Goal: Understand process/instructions: Learn how to perform a task or action

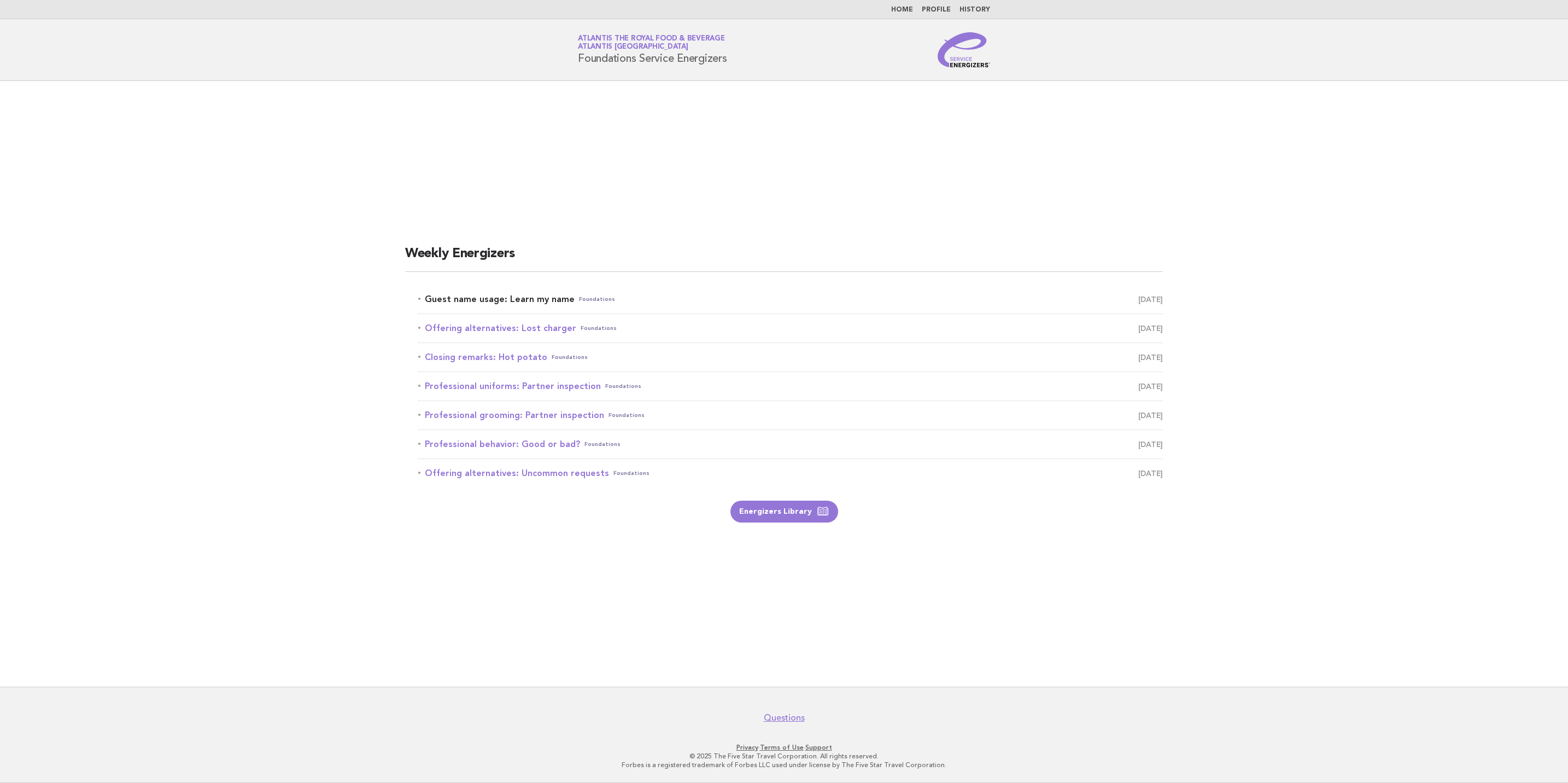
click at [1112, 301] on link "Guest name usage: Learn my name Foundations September 28" at bounding box center [790, 299] width 745 height 15
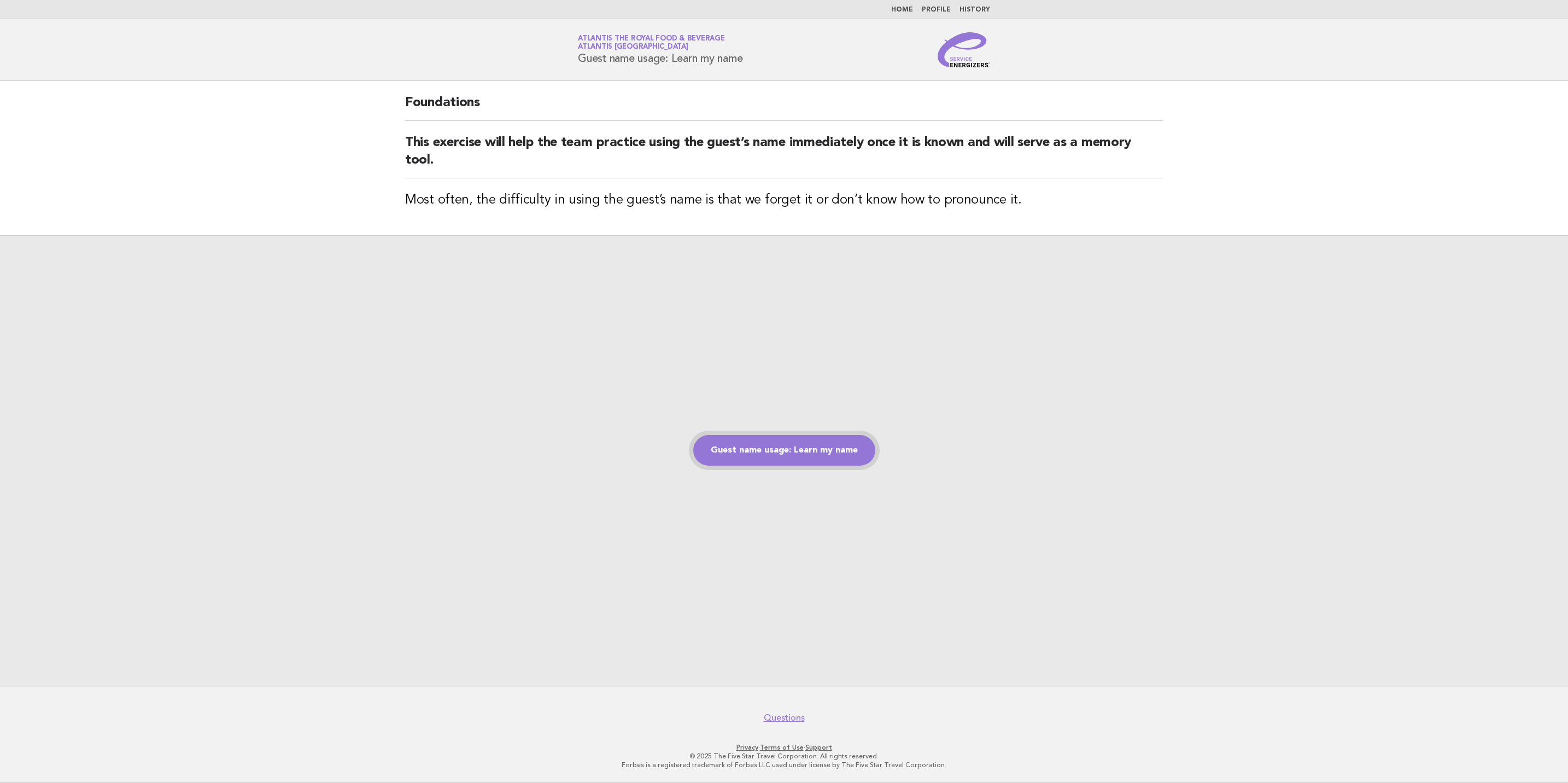
click at [842, 452] on link "Guest name usage: Learn my name" at bounding box center [784, 450] width 182 height 31
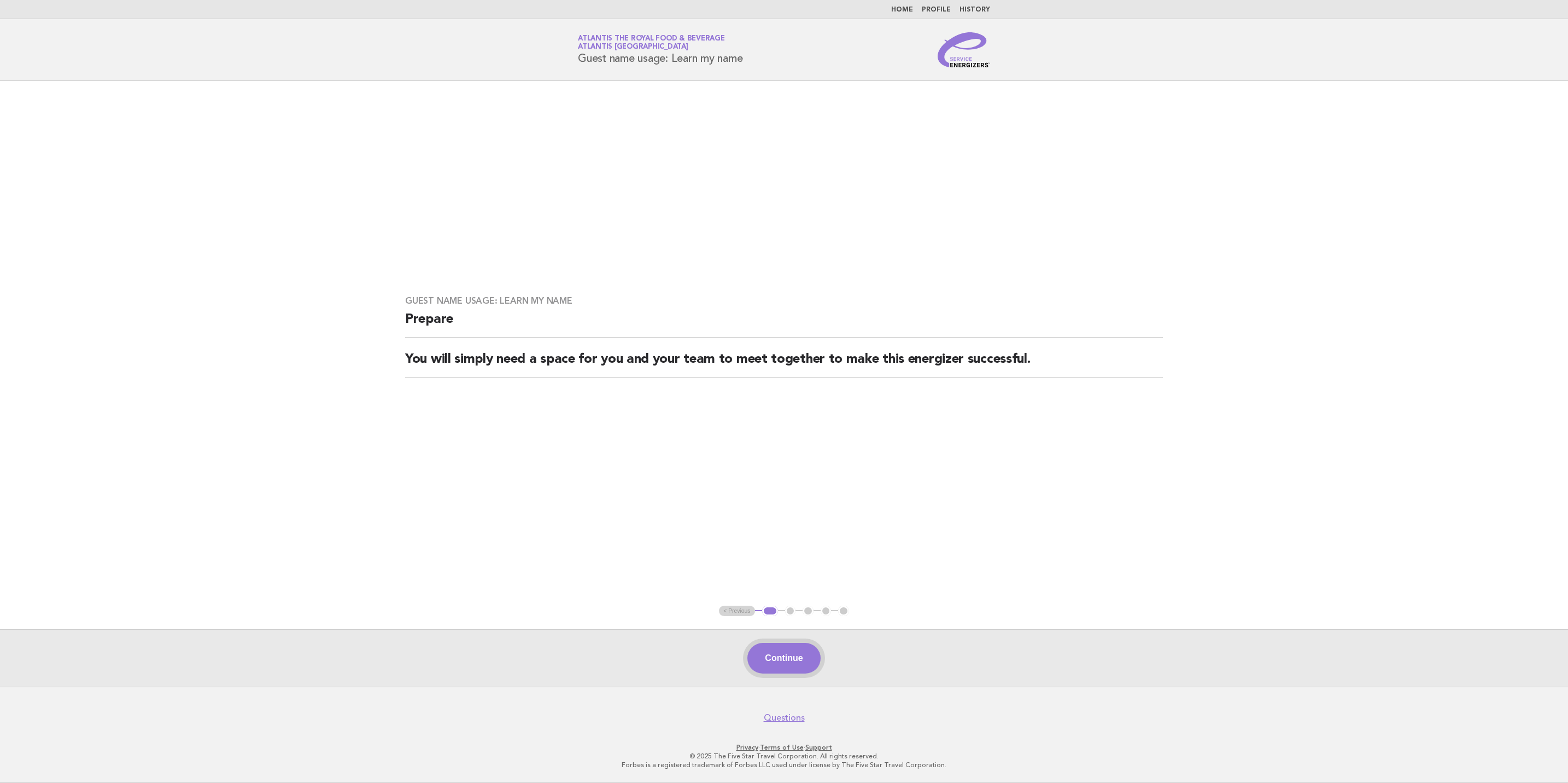
click at [784, 664] on button "Continue" at bounding box center [784, 658] width 73 height 31
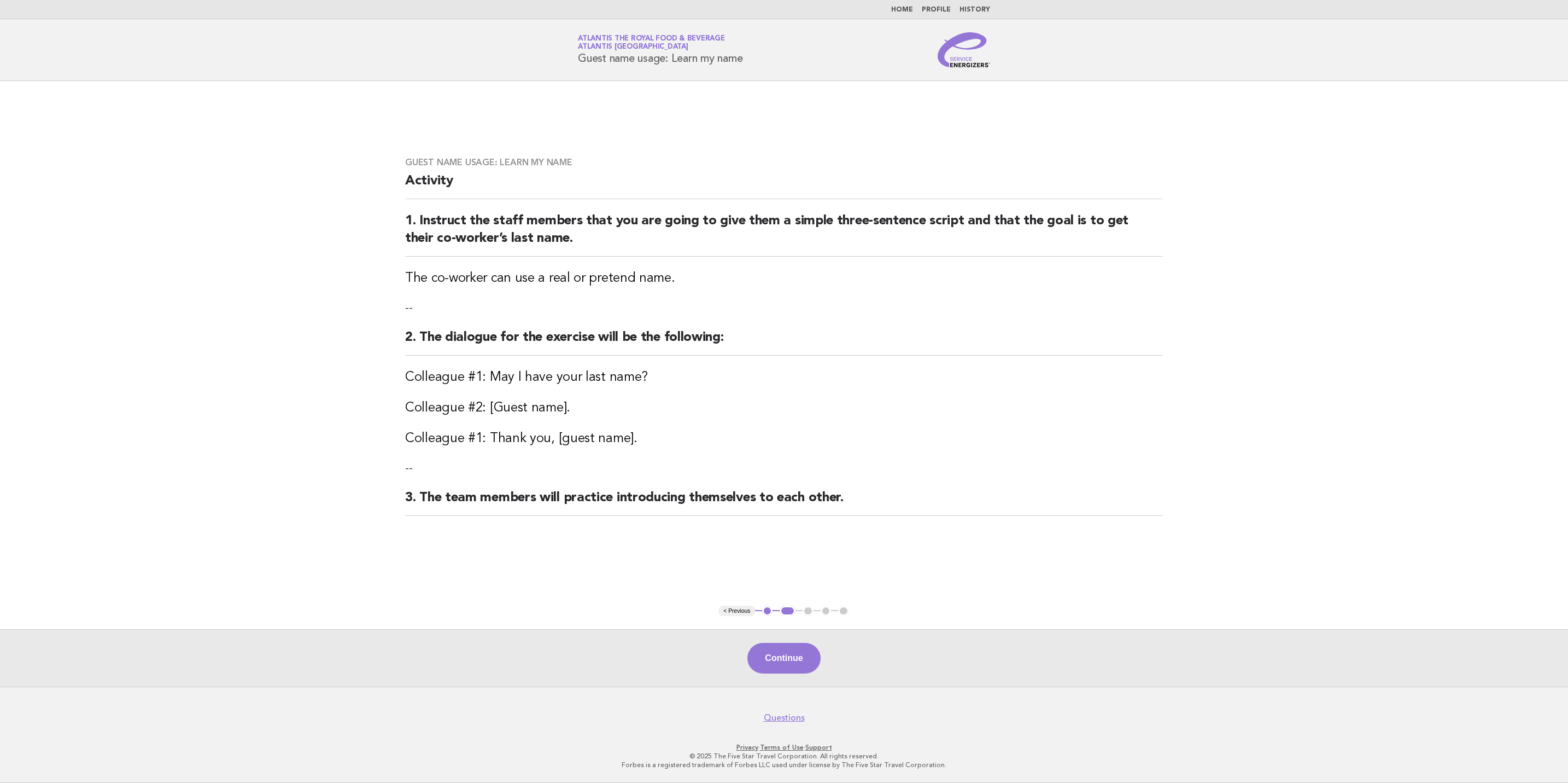
click at [797, 654] on button "Continue" at bounding box center [784, 658] width 73 height 31
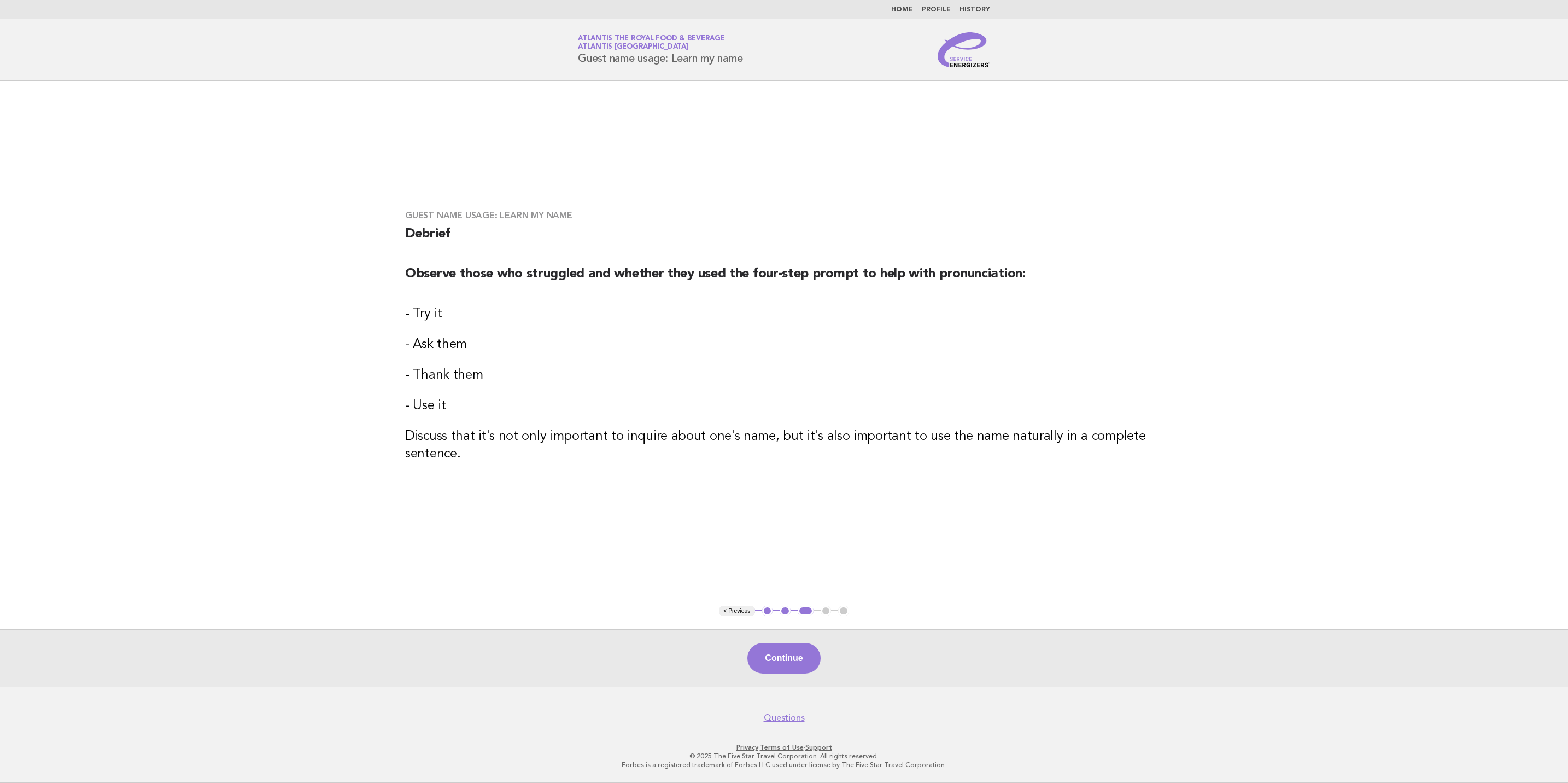
click at [796, 654] on button "Continue" at bounding box center [784, 658] width 73 height 31
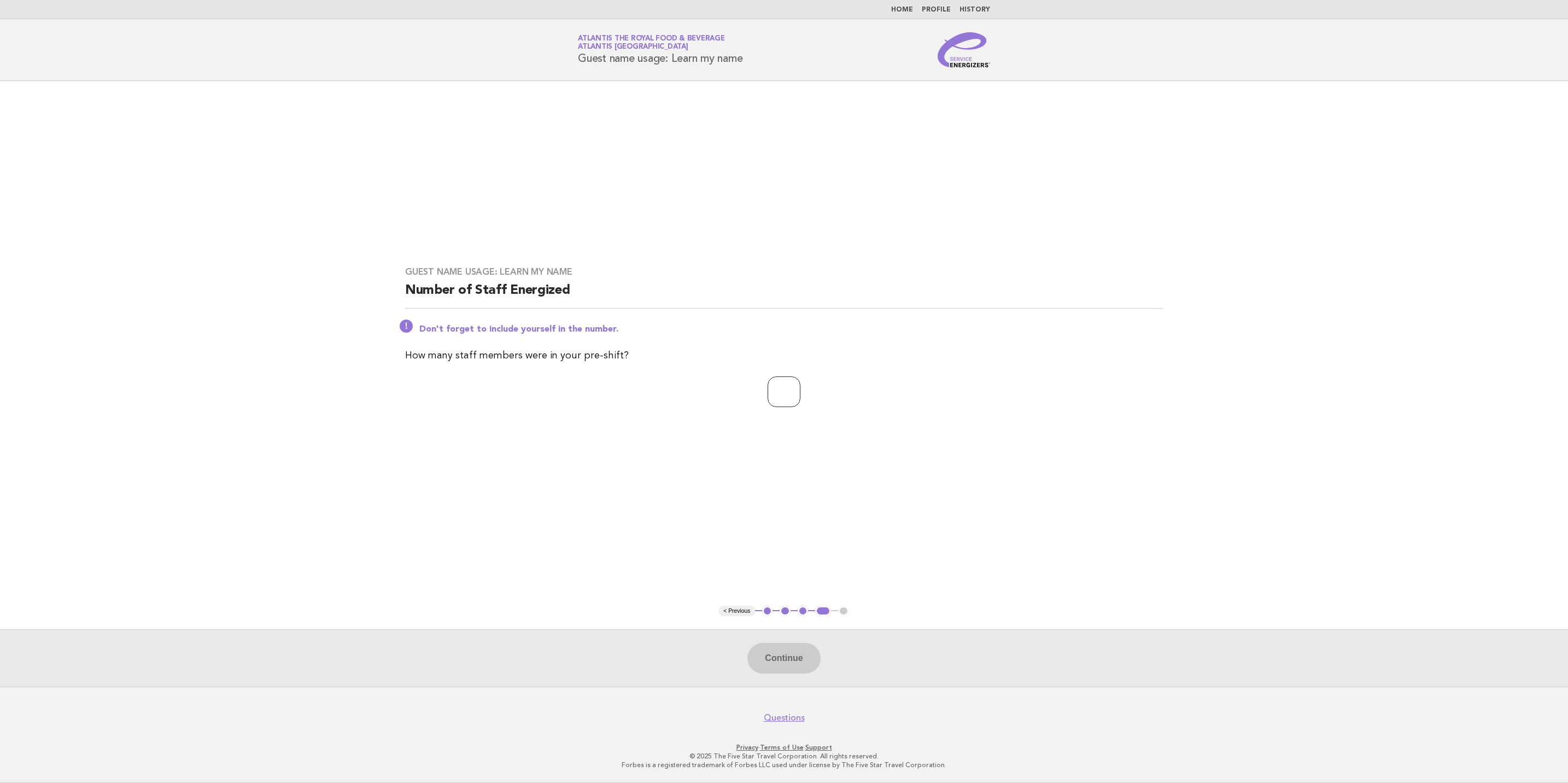
drag, startPoint x: 768, startPoint y: 386, endPoint x: 775, endPoint y: 393, distance: 9.9
click at [775, 391] on input "number" at bounding box center [784, 392] width 33 height 31
type input "**"
click at [796, 655] on button "Continue" at bounding box center [784, 658] width 73 height 31
